Goal: Transaction & Acquisition: Purchase product/service

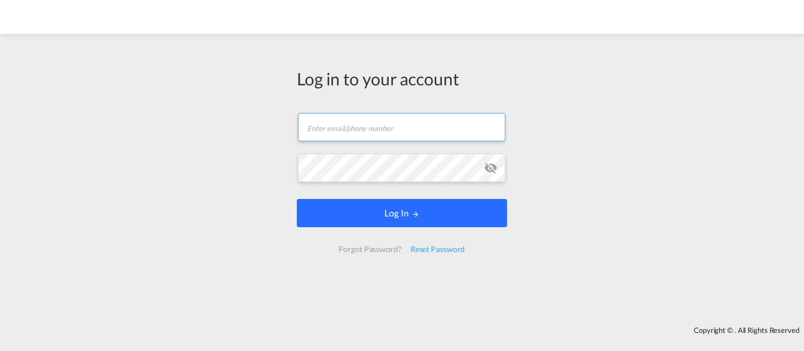
type input "[EMAIL_ADDRESS][DOMAIN_NAME]"
click at [390, 221] on button "Log In" at bounding box center [402, 213] width 210 height 28
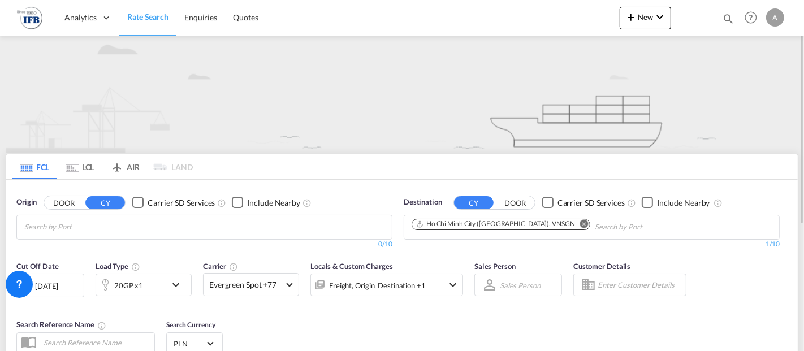
click at [580, 222] on md-icon "Remove" at bounding box center [584, 223] width 8 height 8
click at [280, 223] on body "Analytics Reports Rate Search Enquiries Quotes Analytics Reports" at bounding box center [402, 175] width 804 height 351
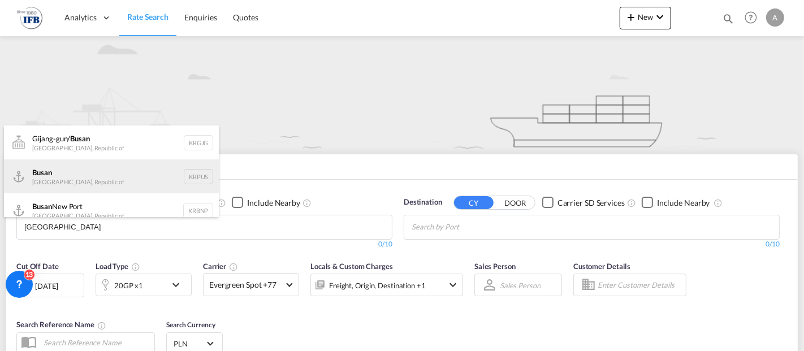
type input "[GEOGRAPHIC_DATA]"
click at [92, 176] on div "Busan Korea, Republic of KRPUS" at bounding box center [111, 176] width 215 height 34
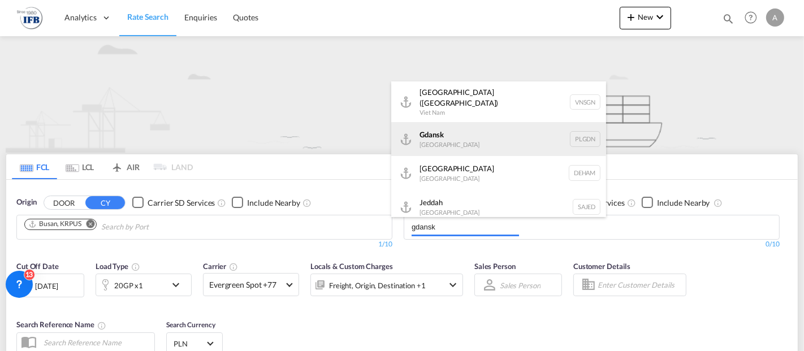
type input "gdansk"
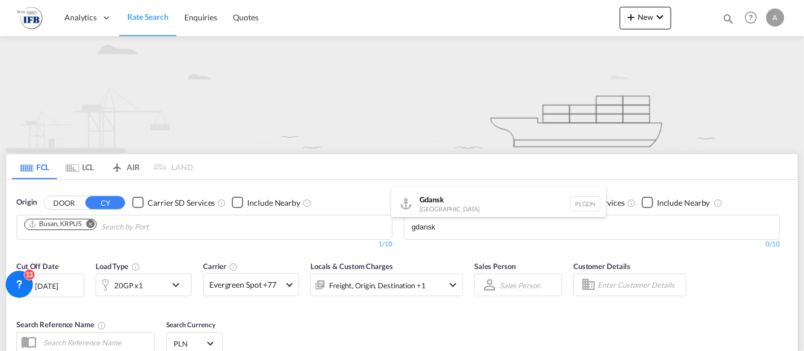
click at [462, 134] on div at bounding box center [402, 175] width 804 height 351
click at [473, 206] on button "CY" at bounding box center [474, 202] width 40 height 13
click at [450, 231] on body "Analytics Reports Rate Search Enquiries Quotes Analytics Reports" at bounding box center [402, 175] width 804 height 351
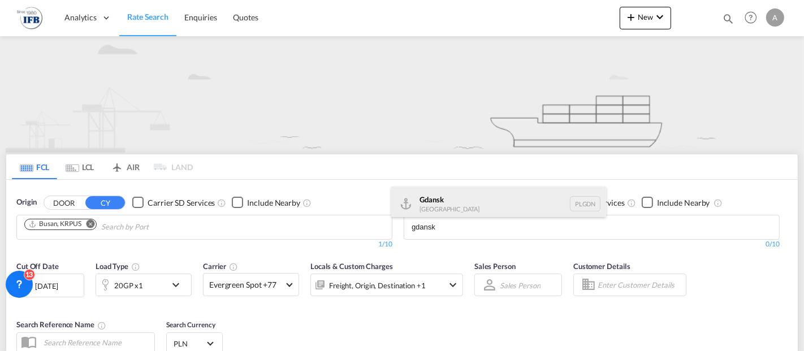
click at [449, 210] on div "Gdansk [GEOGRAPHIC_DATA] PLGDN" at bounding box center [498, 204] width 215 height 34
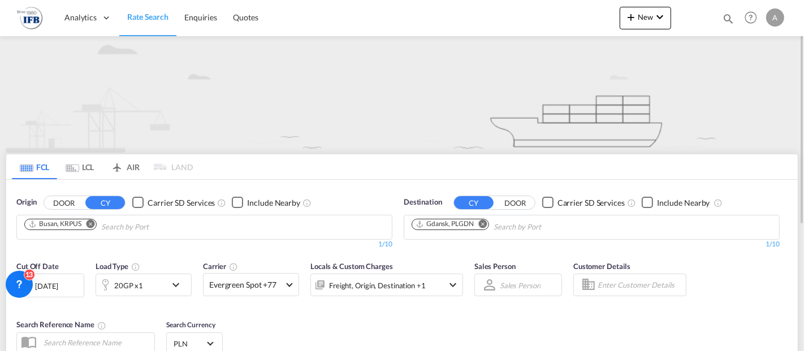
click at [178, 281] on md-icon "icon-chevron-down" at bounding box center [178, 285] width 19 height 14
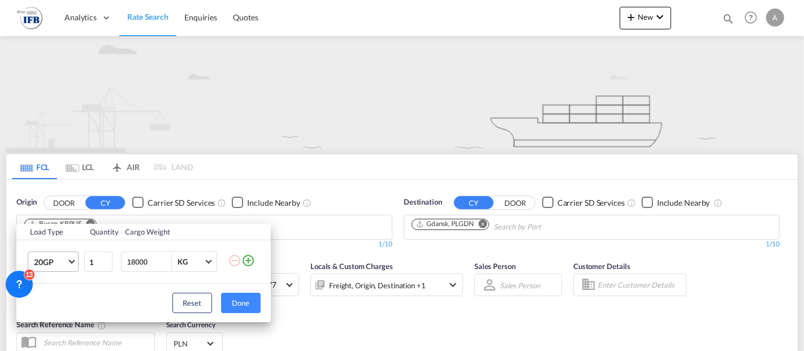
click at [72, 262] on span "Choose: \a20GP" at bounding box center [71, 261] width 6 height 6
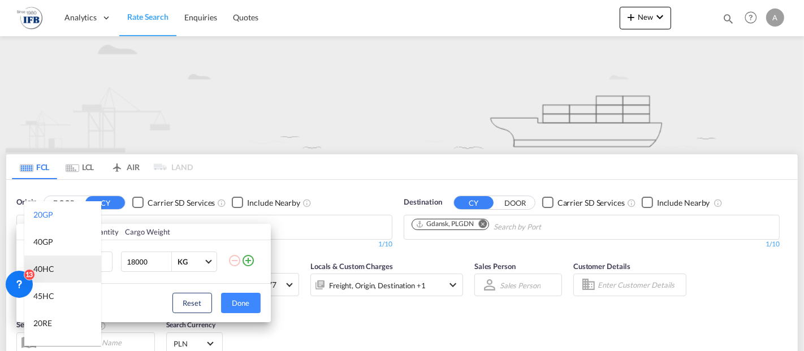
click at [51, 268] on div "40HC" at bounding box center [43, 268] width 21 height 11
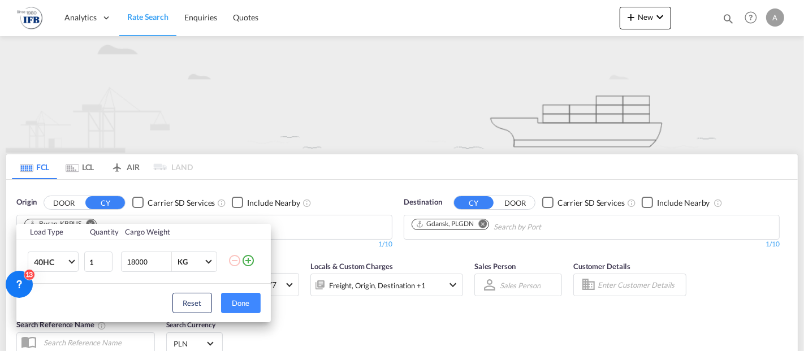
drag, startPoint x: 150, startPoint y: 262, endPoint x: 116, endPoint y: 262, distance: 33.9
click at [116, 262] on tr "40HC 1 18000 KG KG" at bounding box center [143, 262] width 254 height 44
type input "20000"
click at [231, 306] on button "Done" at bounding box center [241, 303] width 40 height 20
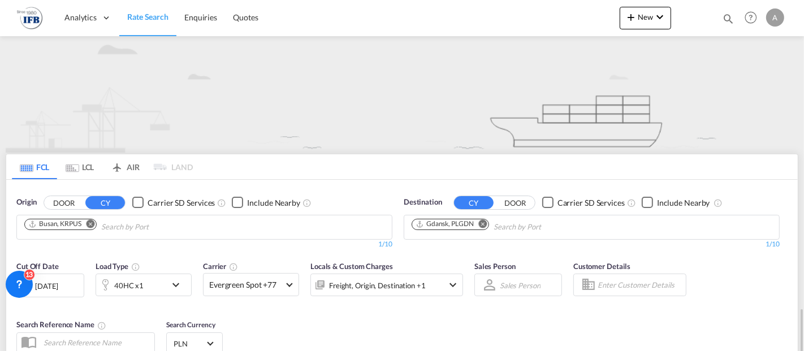
scroll to position [198, 0]
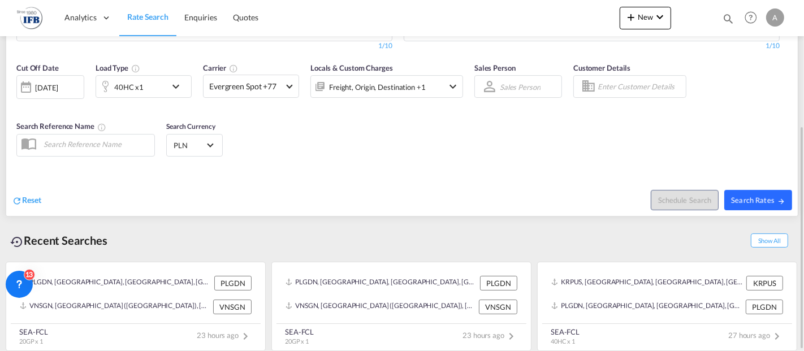
click at [749, 200] on span "Search Rates" at bounding box center [758, 200] width 54 height 9
type input "KRPUS to PLGDN / [DATE]"
